Goal: Task Accomplishment & Management: Use online tool/utility

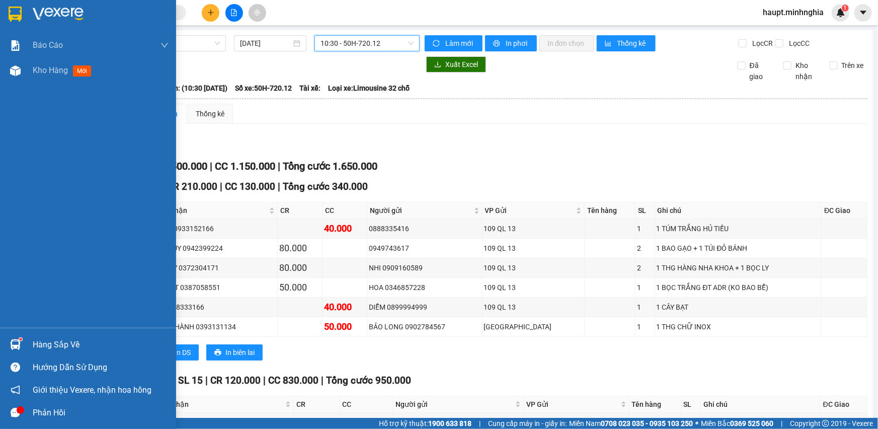
click at [9, 7] on img at bounding box center [15, 14] width 13 height 15
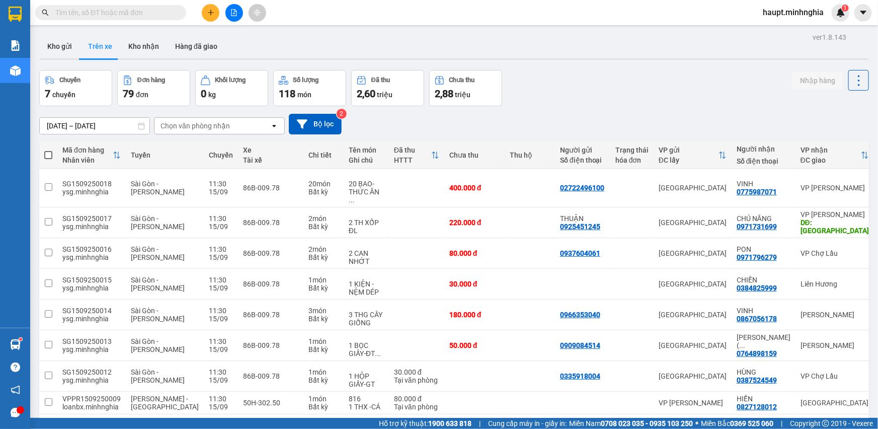
click at [231, 125] on div "Chọn văn phòng nhận" at bounding box center [213, 126] width 116 height 16
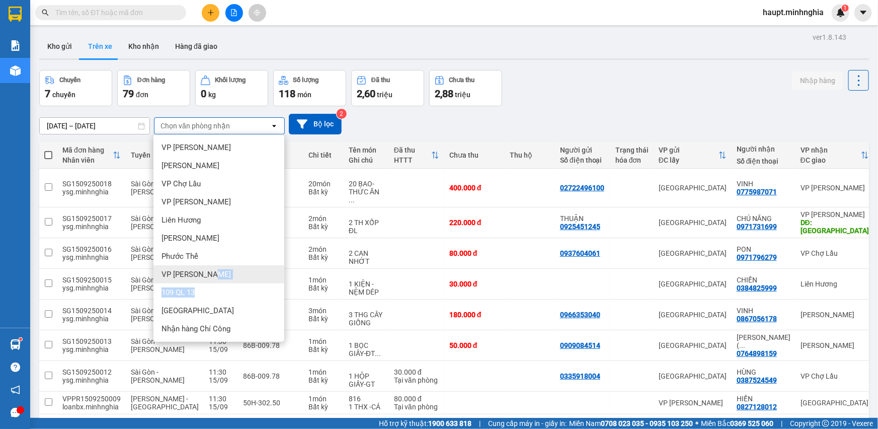
drag, startPoint x: 242, startPoint y: 283, endPoint x: 247, endPoint y: 279, distance: 6.8
click at [247, 279] on ul "VP [PERSON_NAME] VP Chợ Lầu VP Chí Công Liên Hương Lương Sơn Phước Thể VP [PERS…" at bounding box center [219, 237] width 131 height 207
click at [247, 279] on div "VP [PERSON_NAME]" at bounding box center [219, 274] width 131 height 18
